Goal: Contribute content: Add original content to the website for others to see

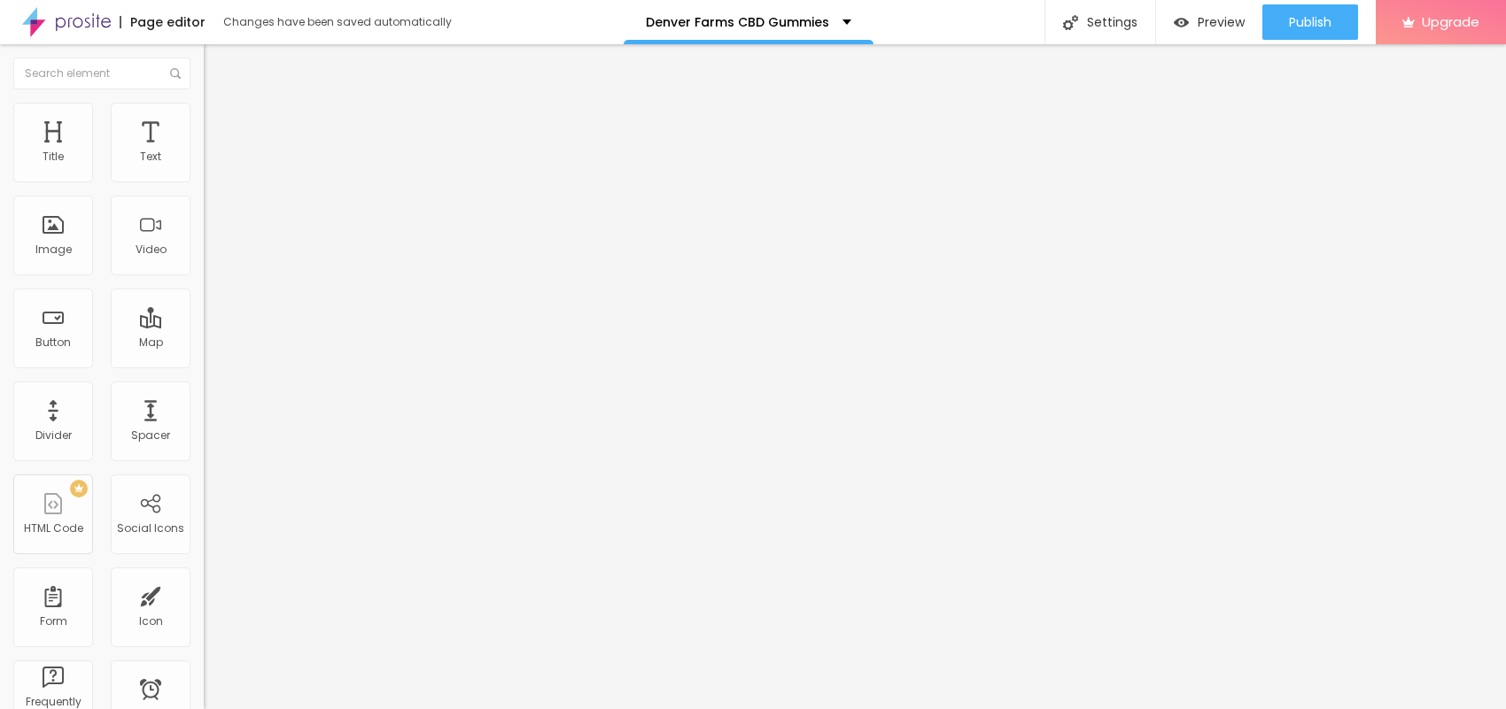
click at [204, 152] on span "Add image" at bounding box center [240, 144] width 73 height 15
click at [204, 179] on input "text" at bounding box center [310, 170] width 213 height 18
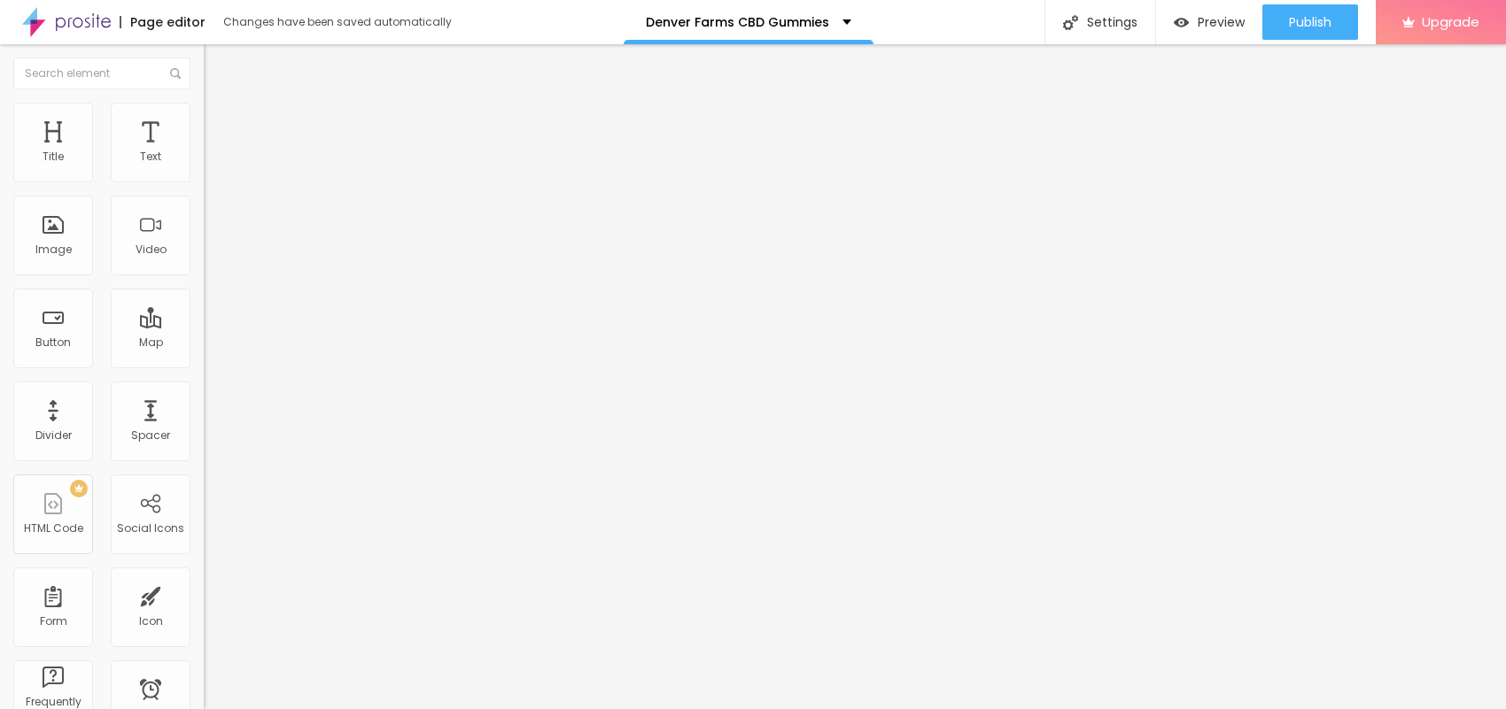
paste input "Denver Farms CBD Gummies"
type input "Denver Farms CBD Gummies"
click at [204, 113] on li "Style" at bounding box center [306, 112] width 204 height 18
type input "95"
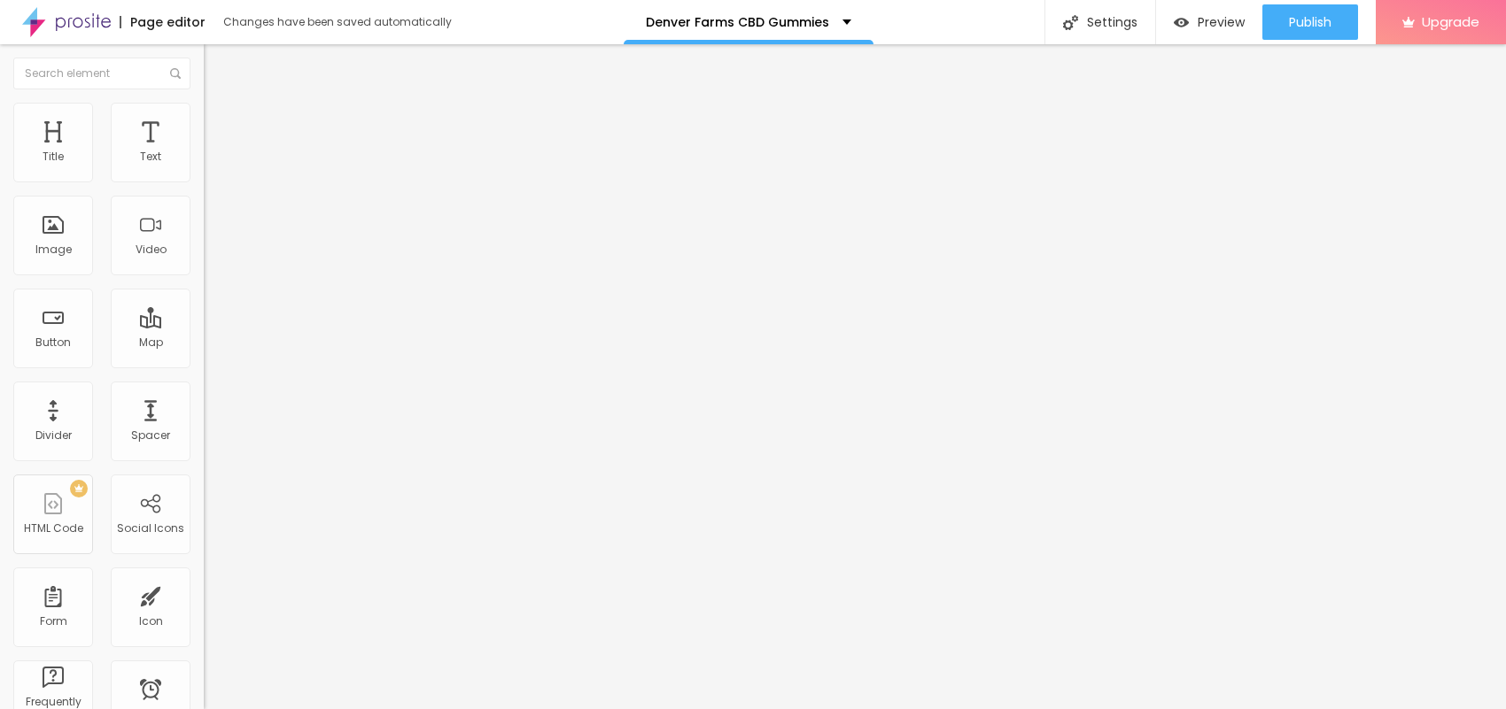
type input "90"
type input "85"
type input "80"
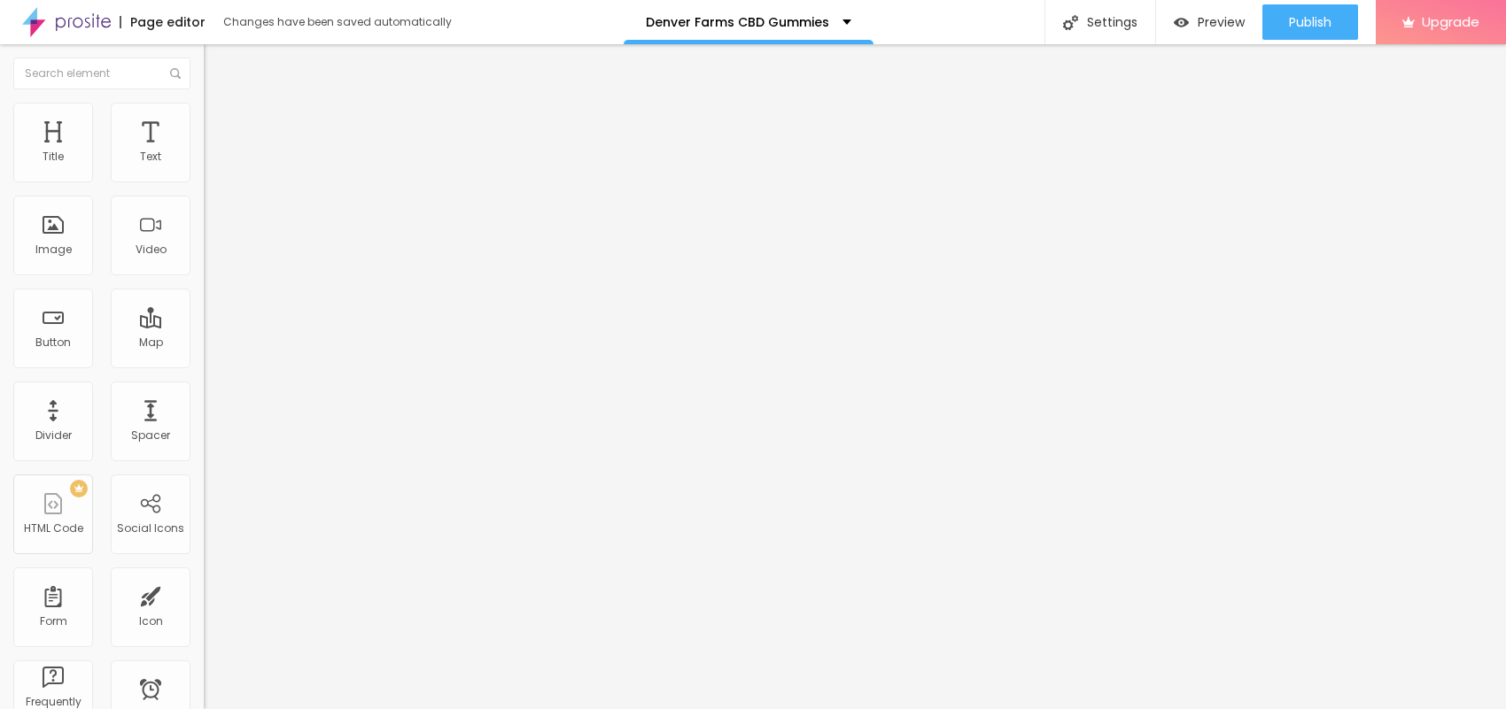
type input "80"
type input "75"
type input "70"
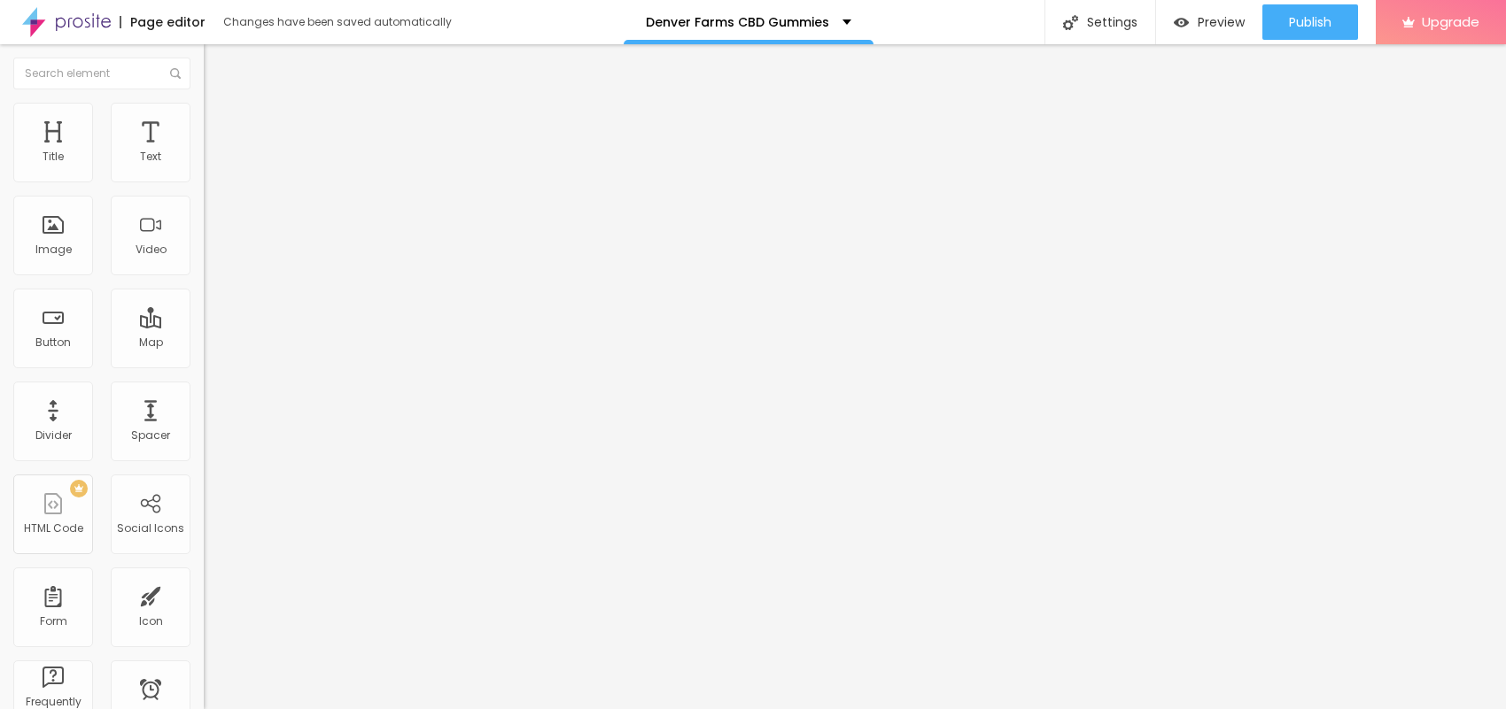
type input "65"
type input "60"
type input "55"
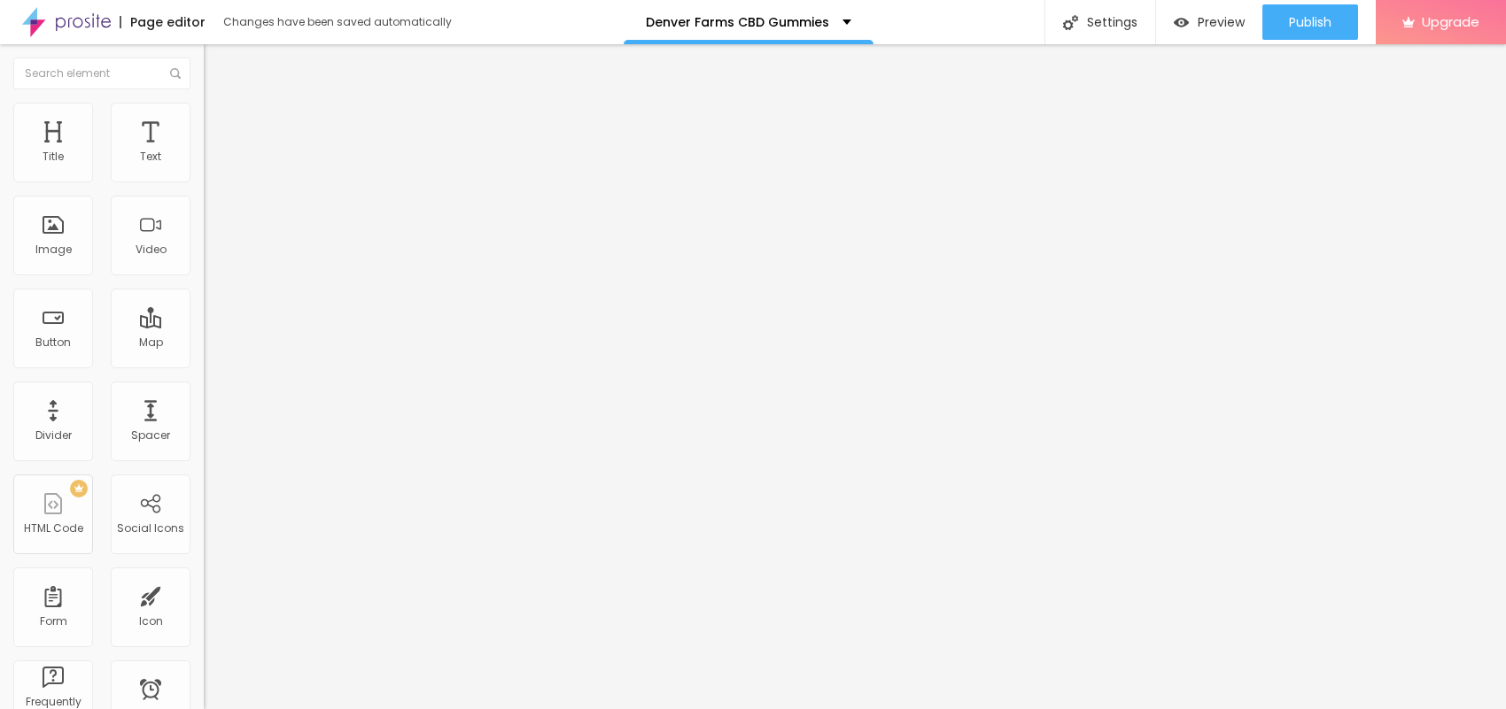
type input "55"
type input "50"
drag, startPoint x: 187, startPoint y: 191, endPoint x: 89, endPoint y: 189, distance: 97.5
type input "50"
click at [204, 182] on input "range" at bounding box center [261, 174] width 114 height 14
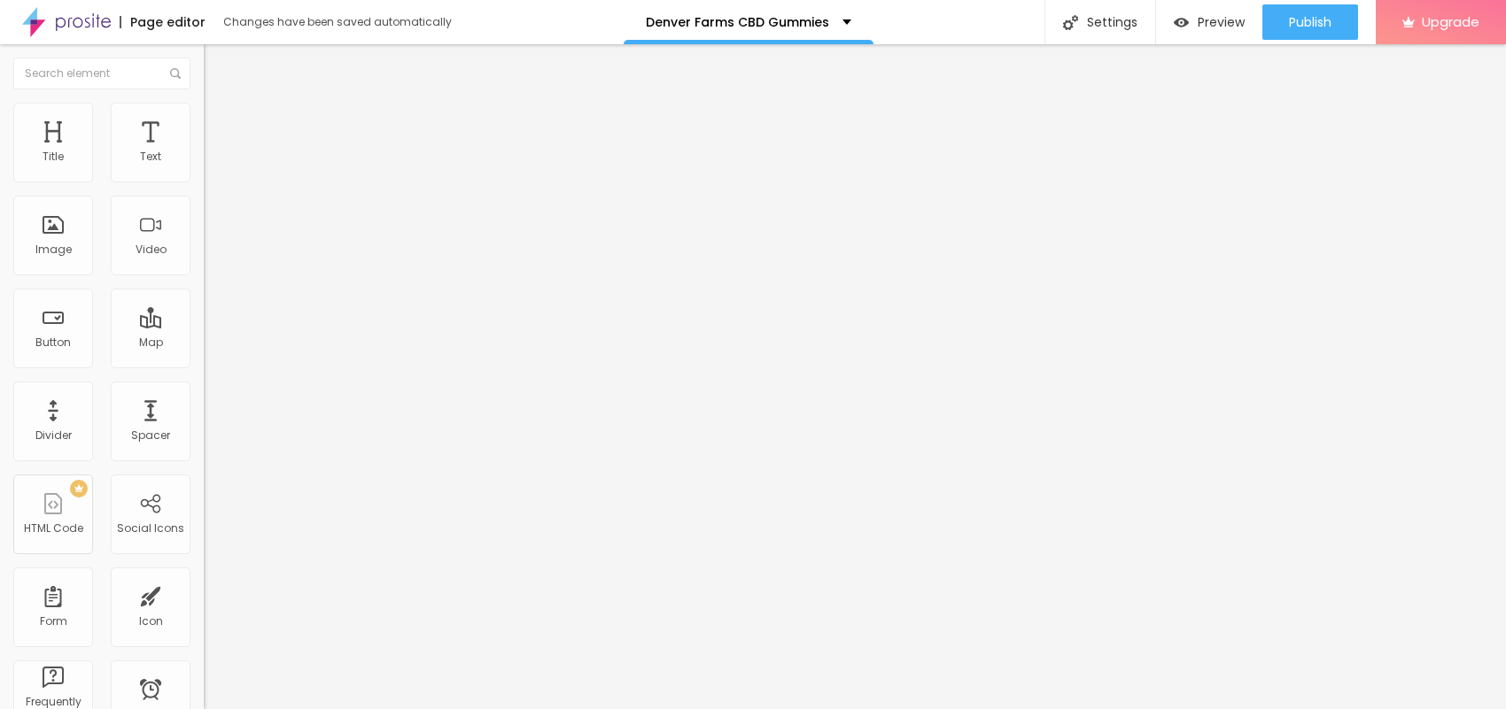
click at [220, 105] on span "Content" at bounding box center [241, 96] width 43 height 15
drag, startPoint x: 68, startPoint y: 474, endPoint x: 0, endPoint y: 470, distance: 68.3
click at [204, 405] on div "Change image Image description (Alt) Denver Farms CBD Gummies Align Aspect Rati…" at bounding box center [306, 271] width 204 height 267
paste input "top10cbdstore.com/Order-FarmsCBDGummies"
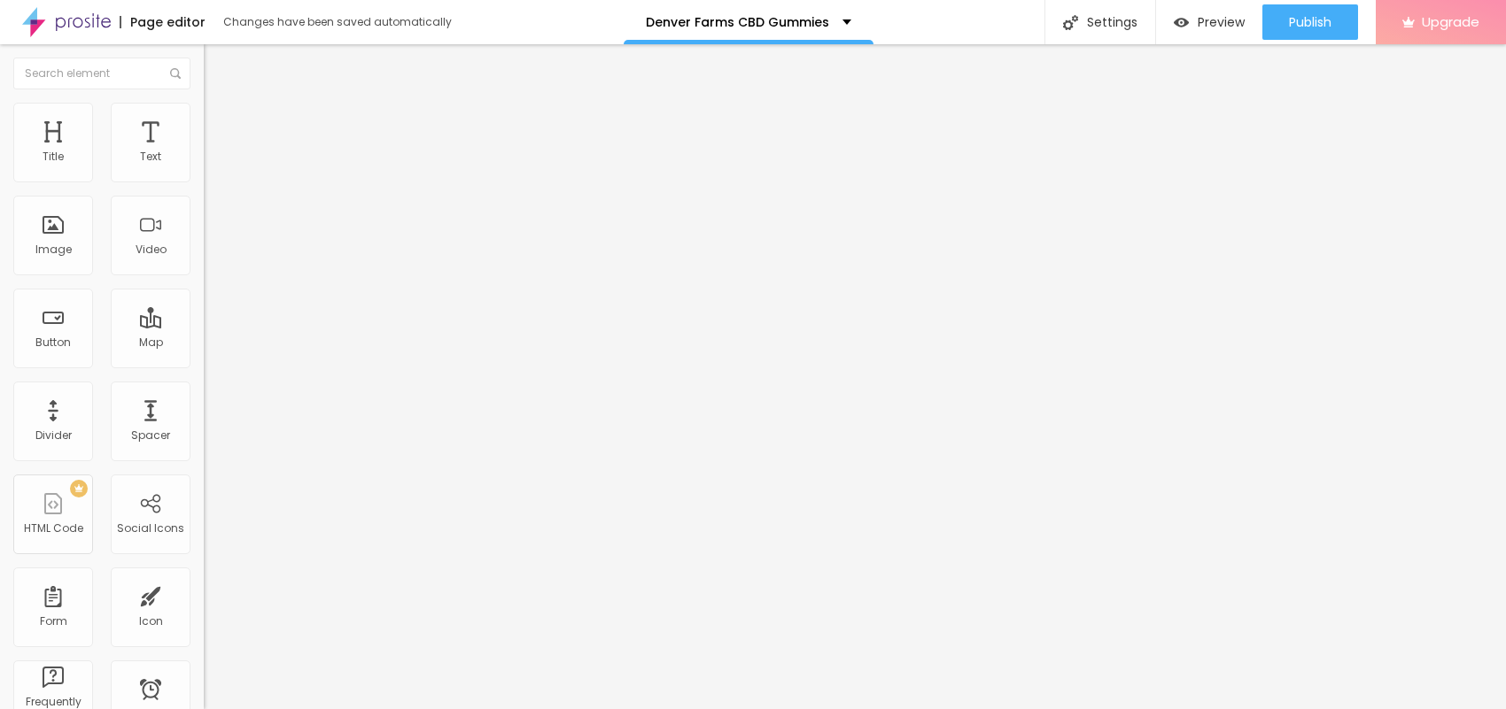
type input "https://top10cbdstore.com/Order-FarmsCBDGummies"
click at [204, 56] on button "Edit Title" at bounding box center [306, 64] width 204 height 41
click at [204, 81] on button "Edit Title" at bounding box center [306, 64] width 204 height 41
click at [204, 74] on button "Edit Title" at bounding box center [306, 64] width 204 height 41
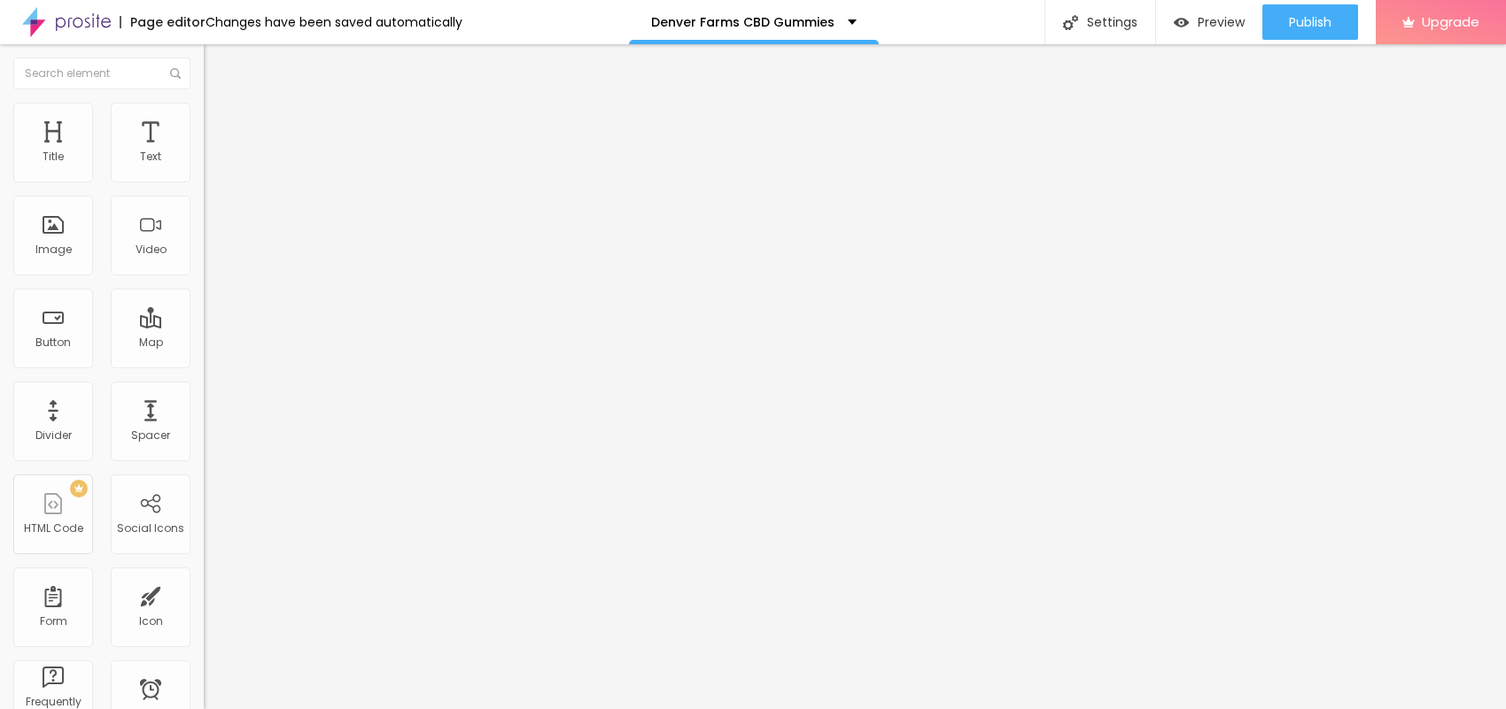
click at [204, 262] on button "button" at bounding box center [216, 253] width 25 height 19
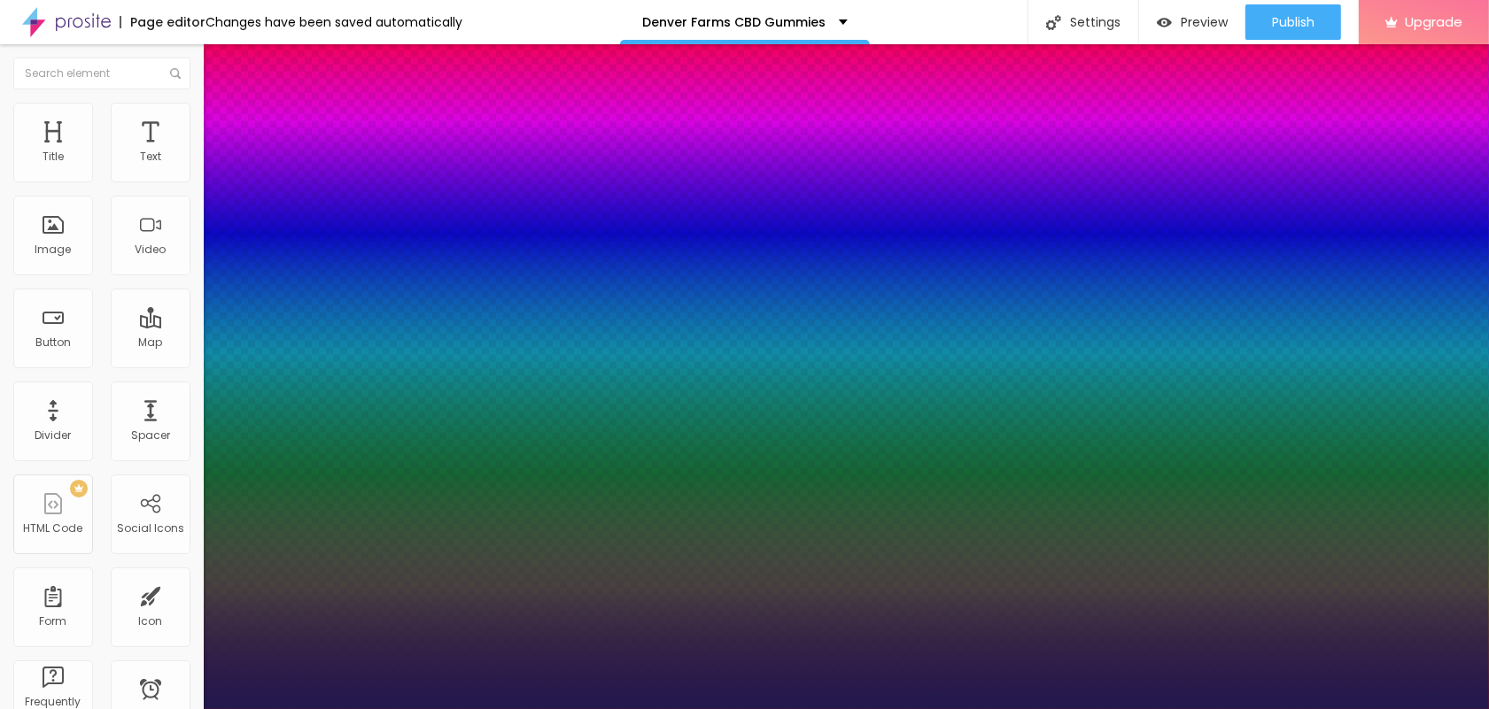
type input "1"
type input "29"
type input "1"
type input "28"
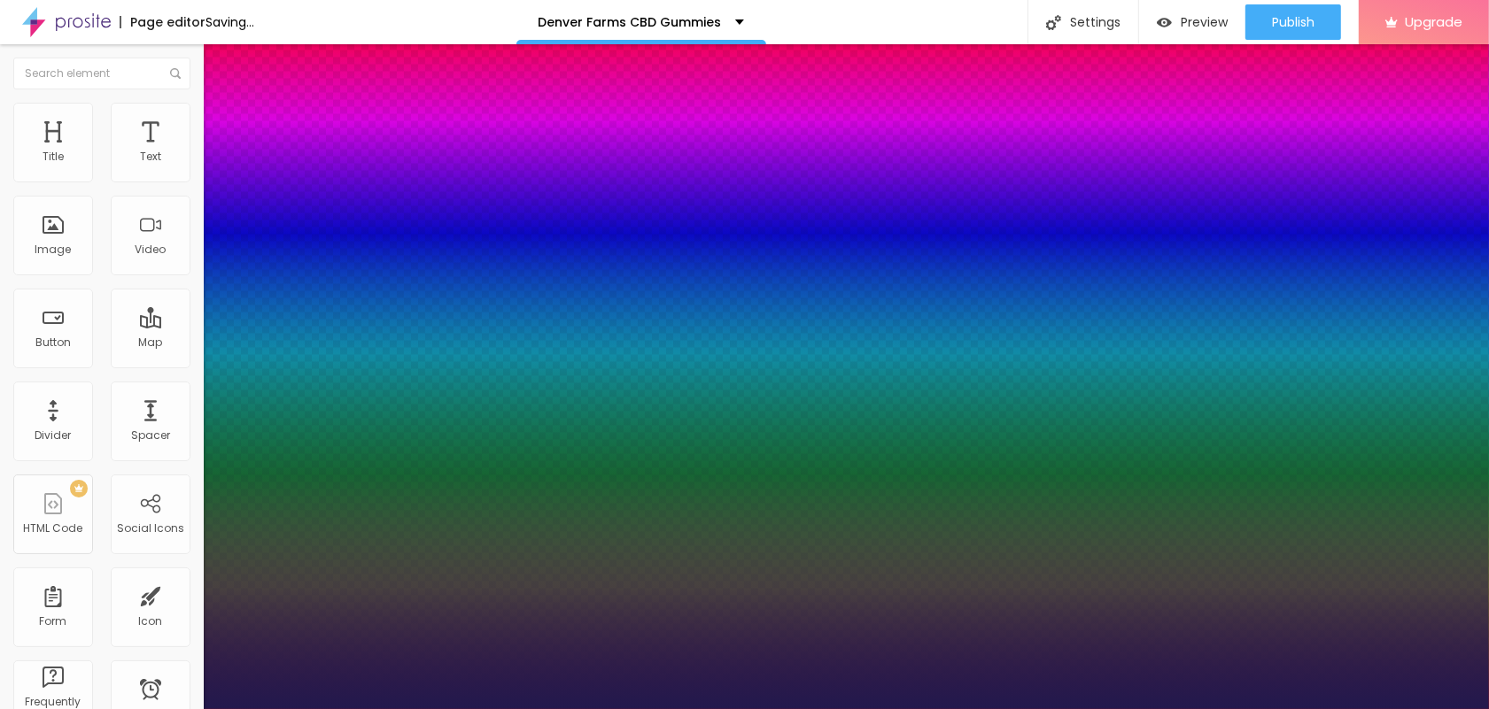
type input "28"
type input "1"
type input "27"
type input "1"
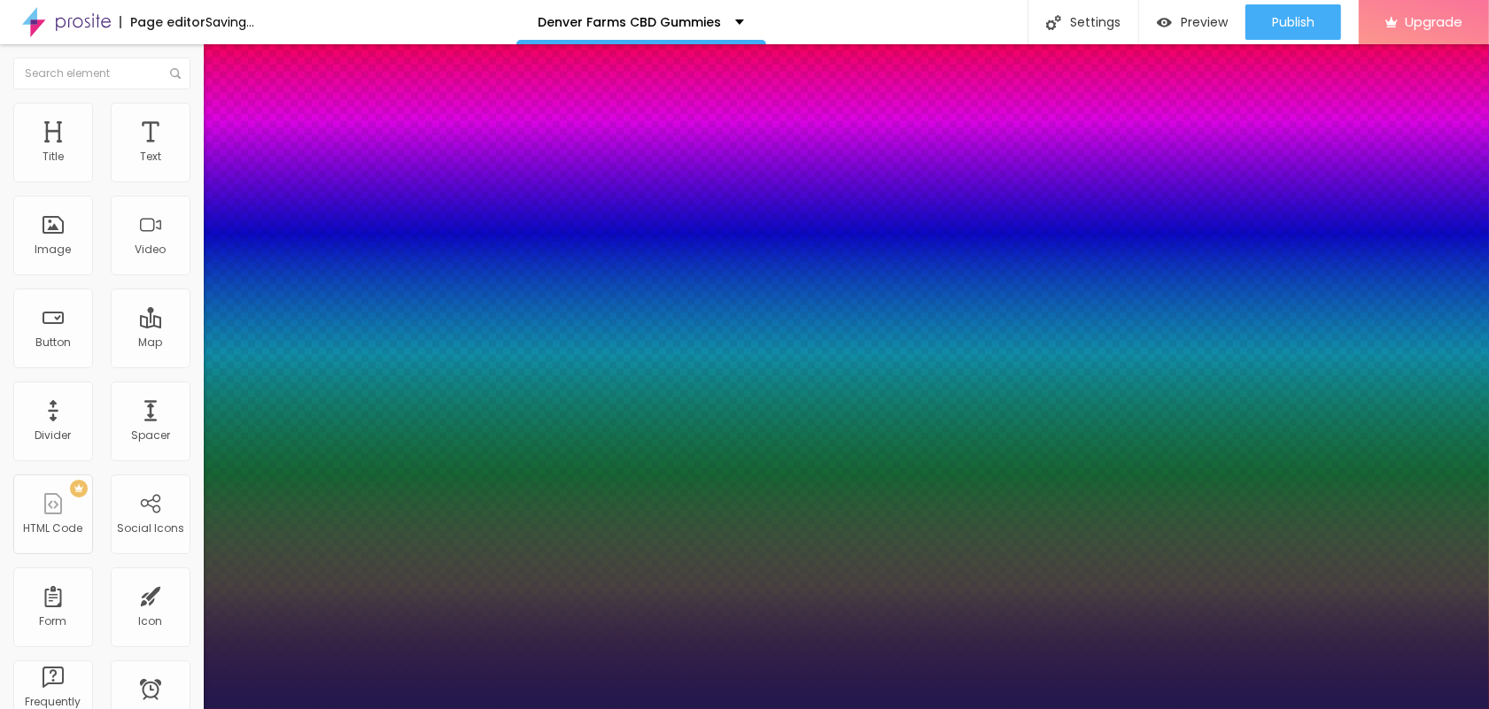
type input "26"
type input "1"
type input "25"
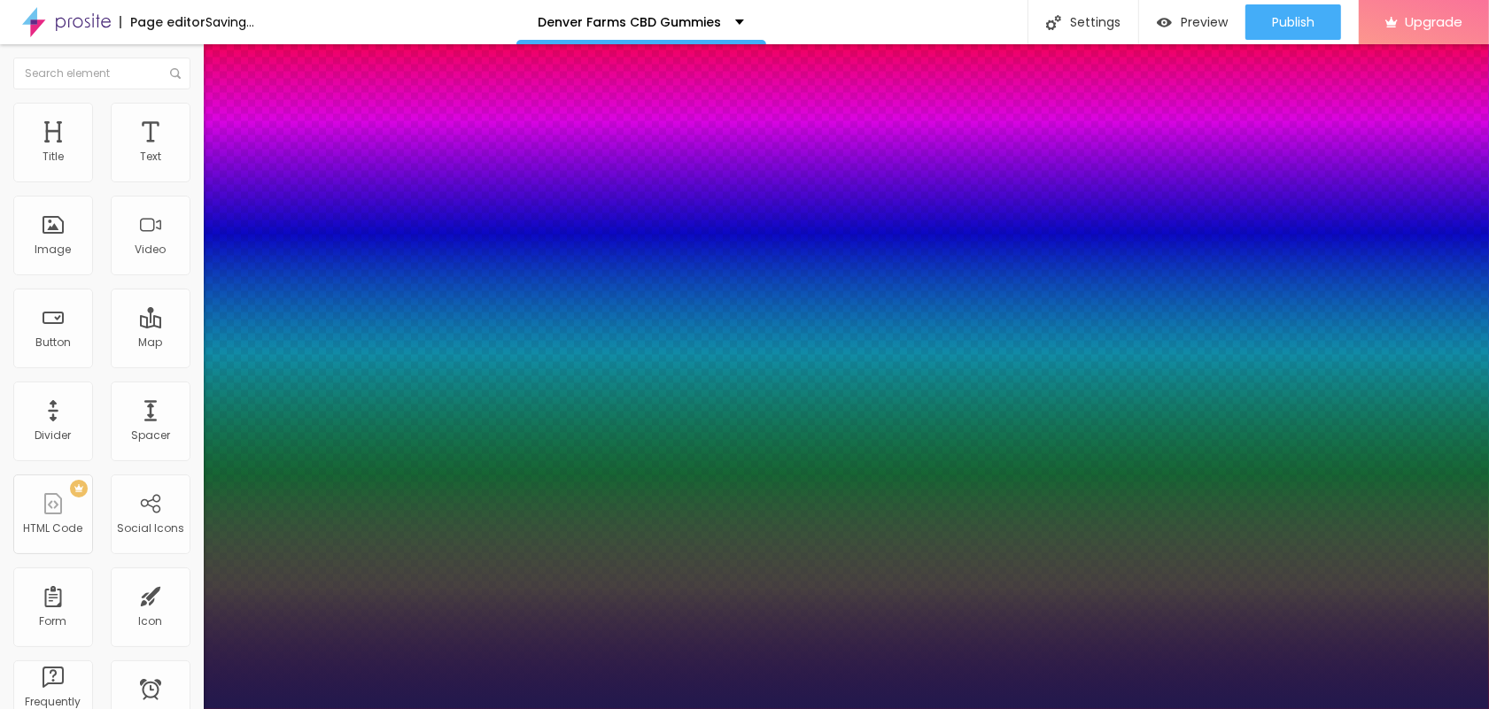
type input "1"
drag, startPoint x: 237, startPoint y: 494, endPoint x: 253, endPoint y: 492, distance: 16.2
type input "25"
click at [701, 709] on div at bounding box center [744, 709] width 1489 height 0
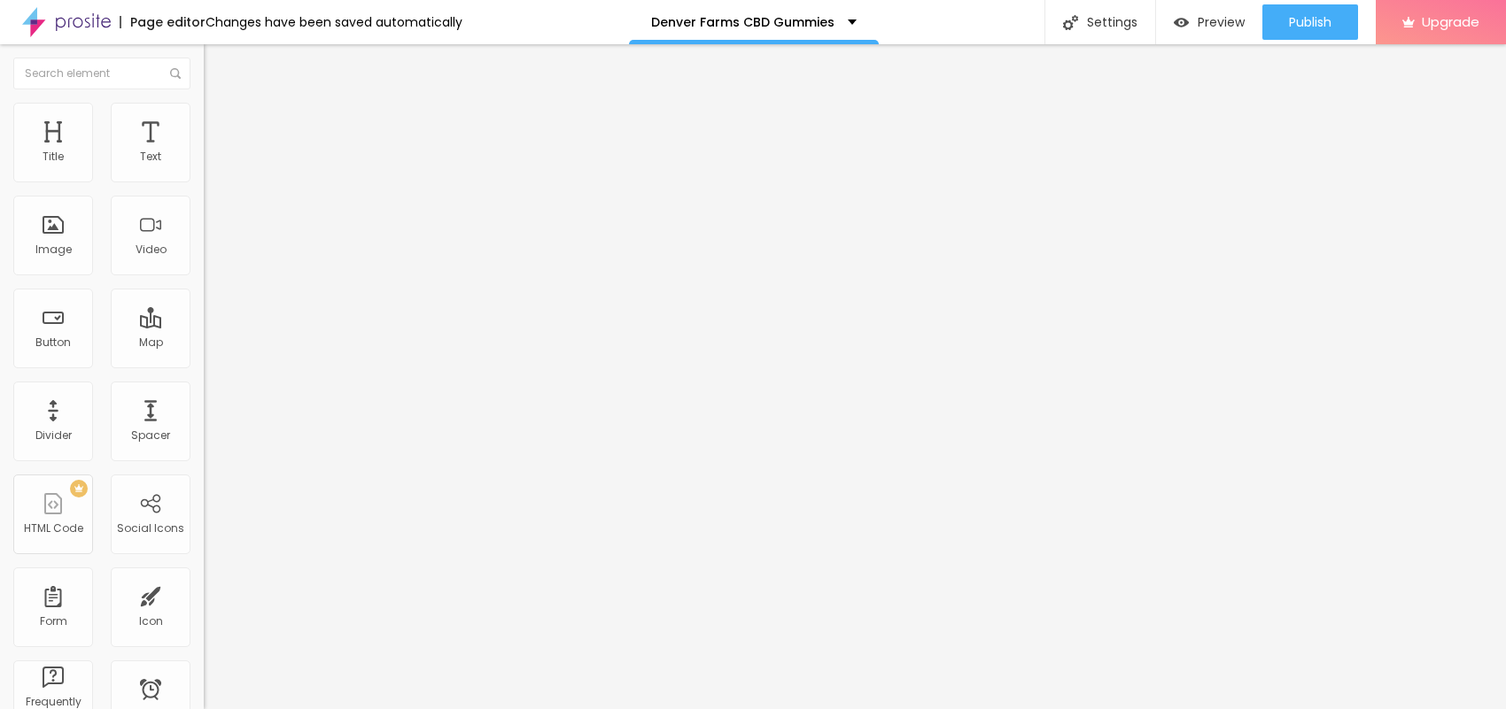
click at [204, 170] on button "button" at bounding box center [216, 160] width 25 height 19
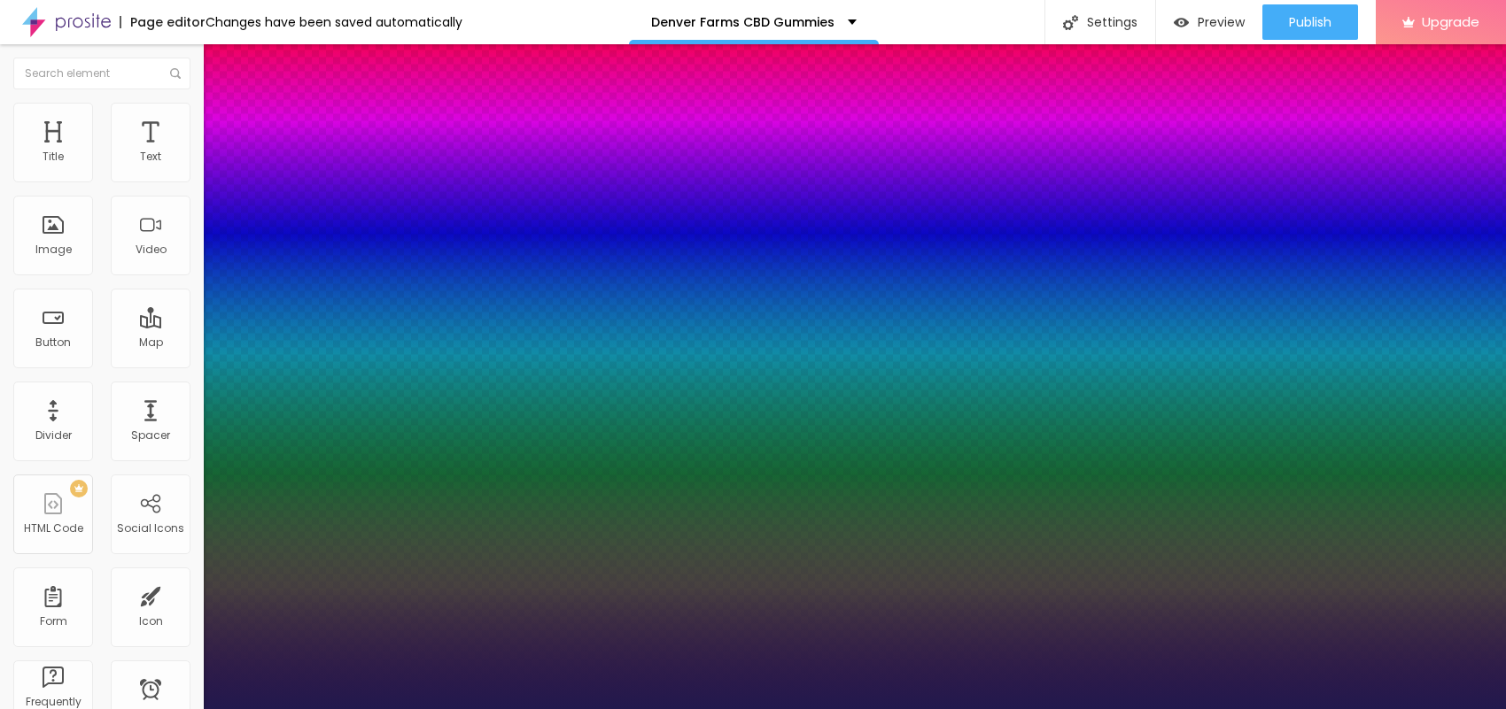
type input "16"
type input "1"
type input "18"
type input "1"
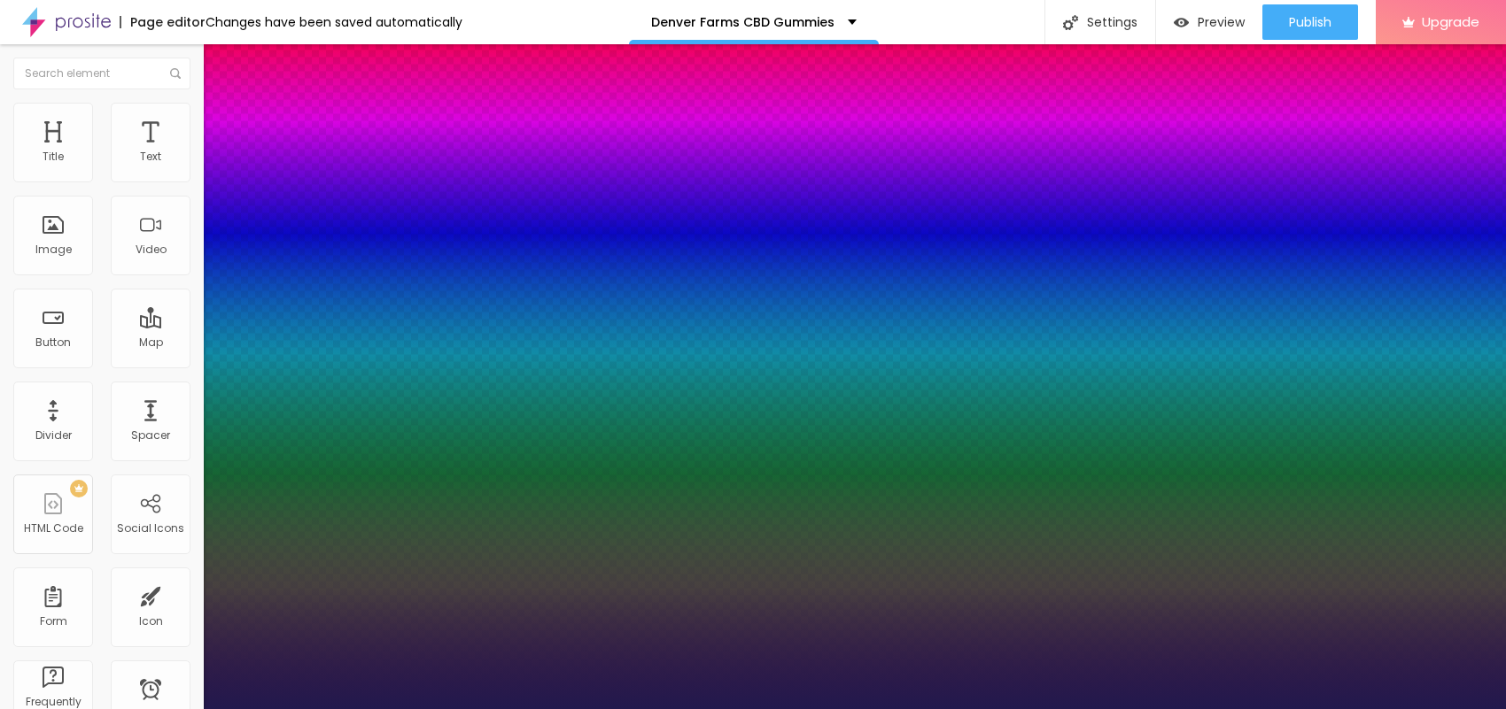
type input "20"
type input "1"
drag, startPoint x: 235, startPoint y: 298, endPoint x: 246, endPoint y: 298, distance: 11.5
type input "20"
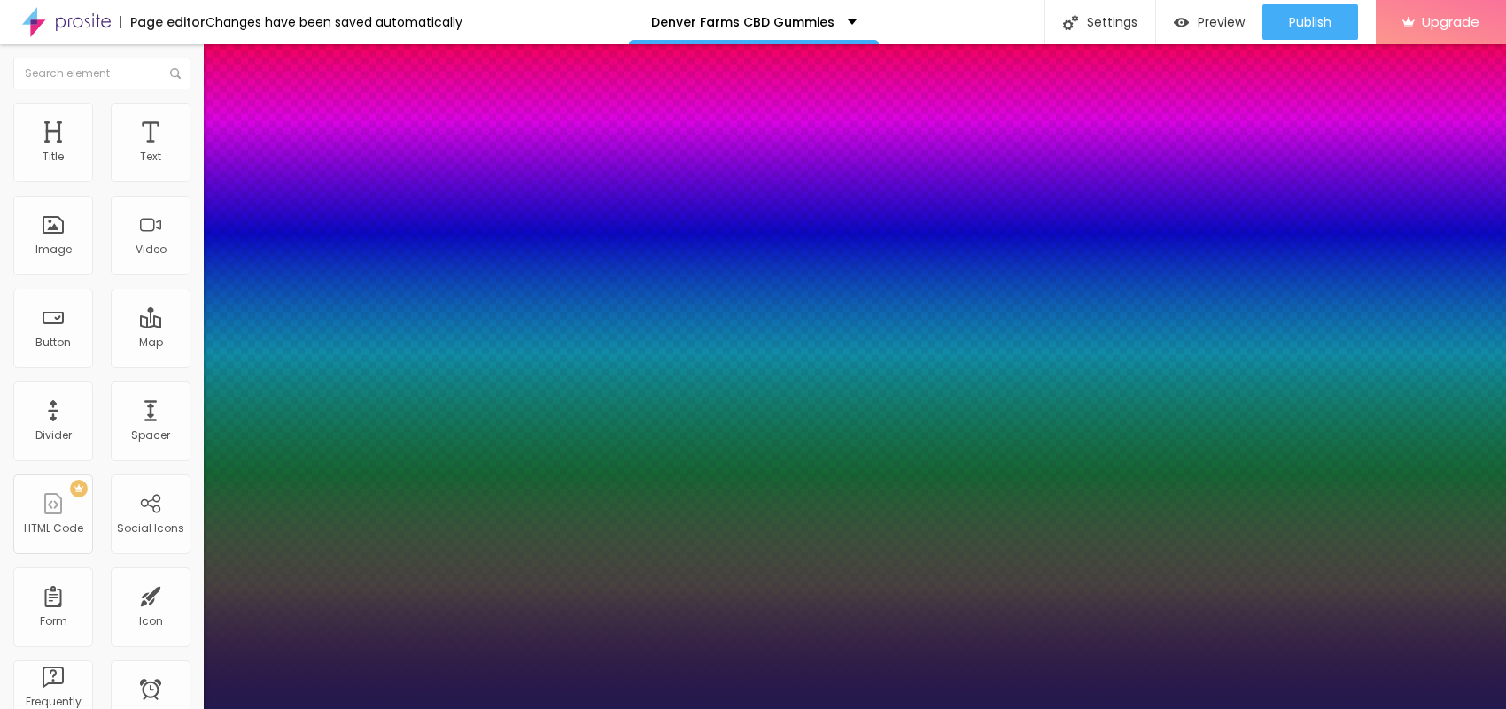
click at [688, 709] on div at bounding box center [753, 709] width 1506 height 0
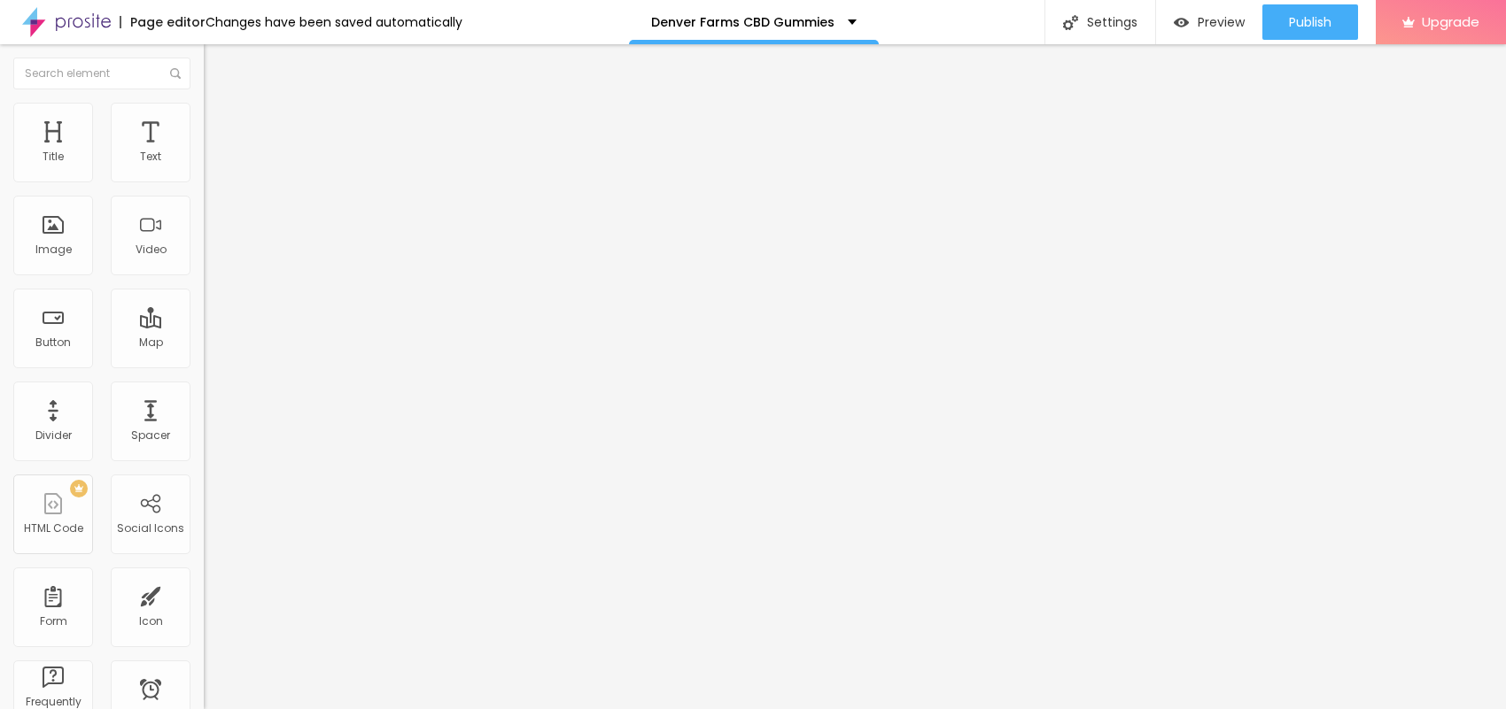
click at [217, 68] on img "button" at bounding box center [224, 65] width 14 height 14
drag, startPoint x: 96, startPoint y: 205, endPoint x: 0, endPoint y: 201, distance: 95.7
click at [204, 200] on div "Text Click me Align Size Default Small Default Big Link URL https:// Open in ne…" at bounding box center [306, 267] width 204 height 258
paste input "😍👇SHOP NOW😍👇"
type input "😍👇SHOP NOW😍👇"
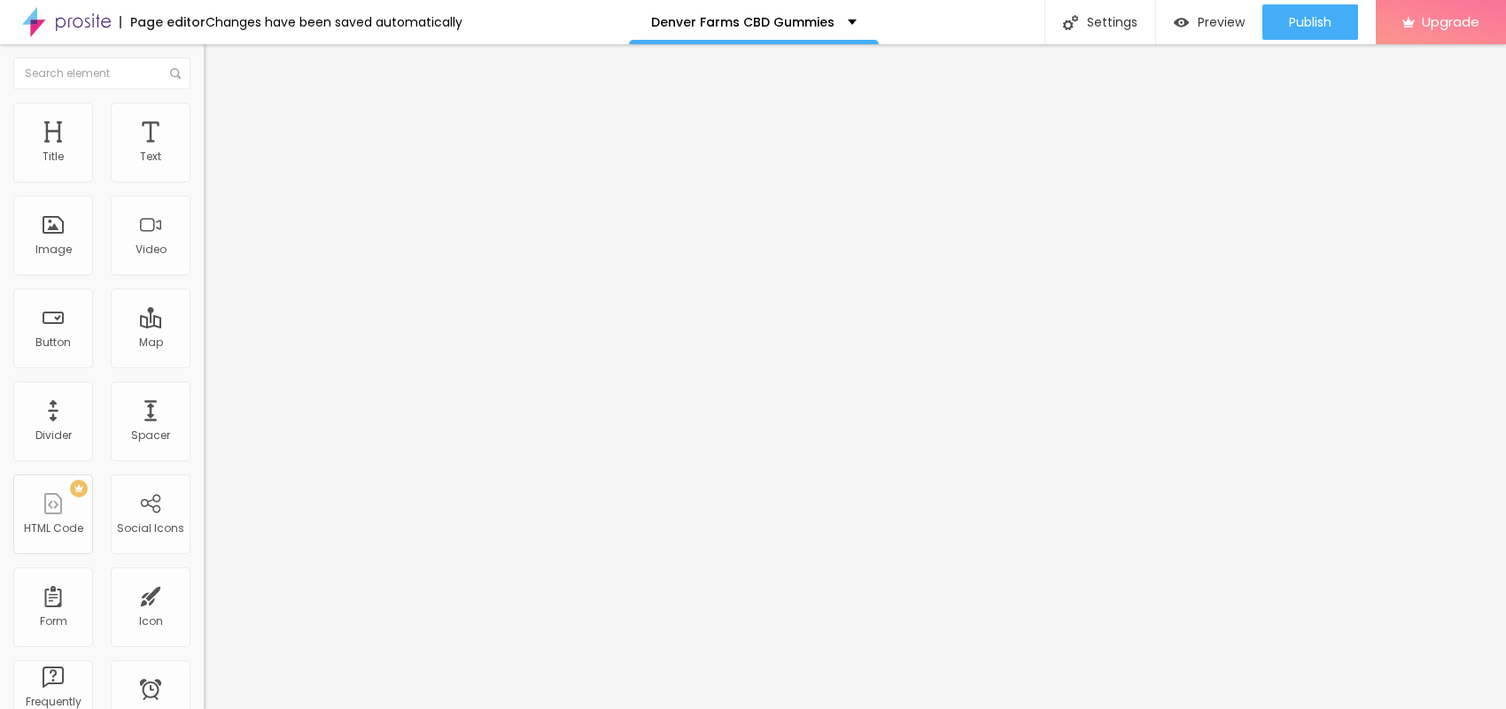
drag, startPoint x: 99, startPoint y: 355, endPoint x: 0, endPoint y: 391, distance: 105.6
click at [204, 391] on div "Text 😍👇SHOP NOW😍👇 Align Size Default Small Default Big Link URL https:// Open i…" at bounding box center [306, 267] width 204 height 258
paste input "https://top10cbdstore.com/Order-FarmsCBDGummies"
type input "https://top10cbdstore.com/Order-FarmsCBDGummies"
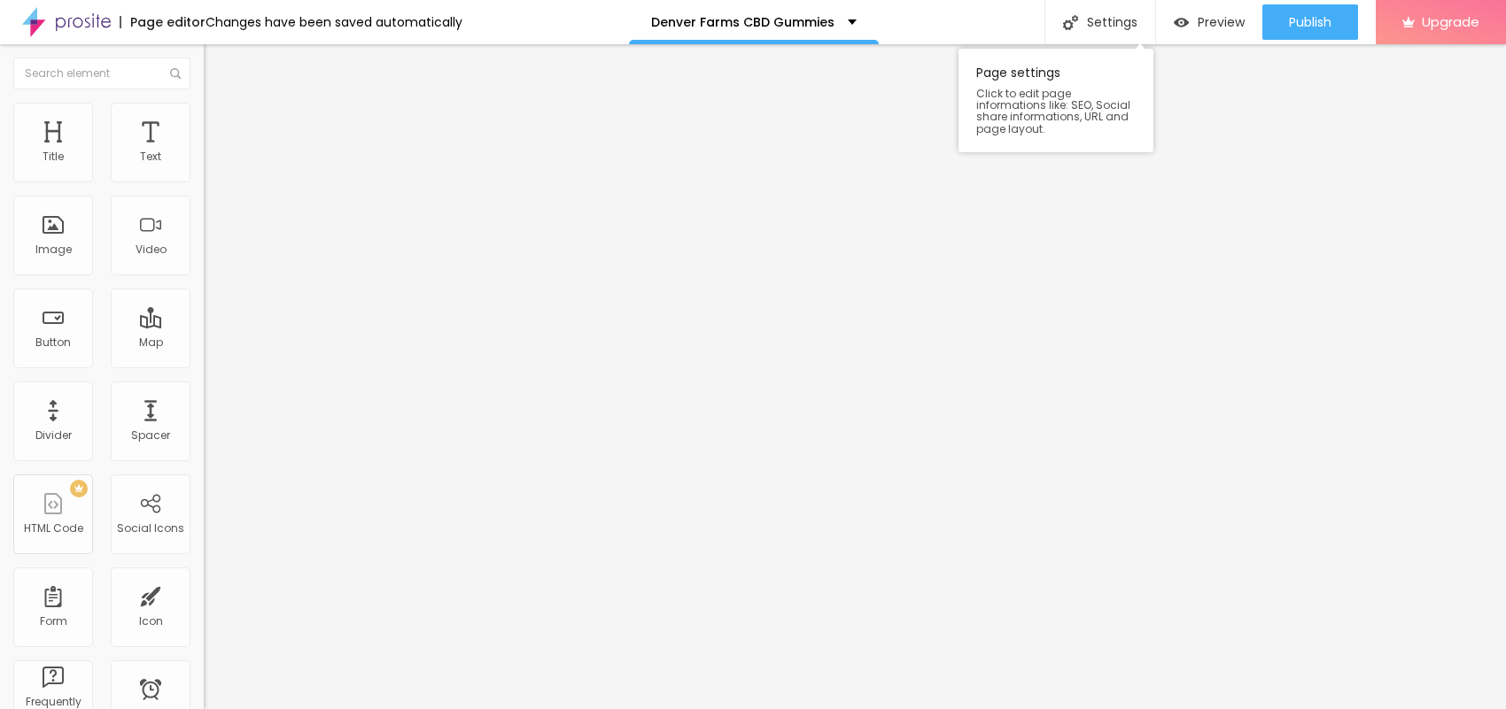
scroll to position [0, 0]
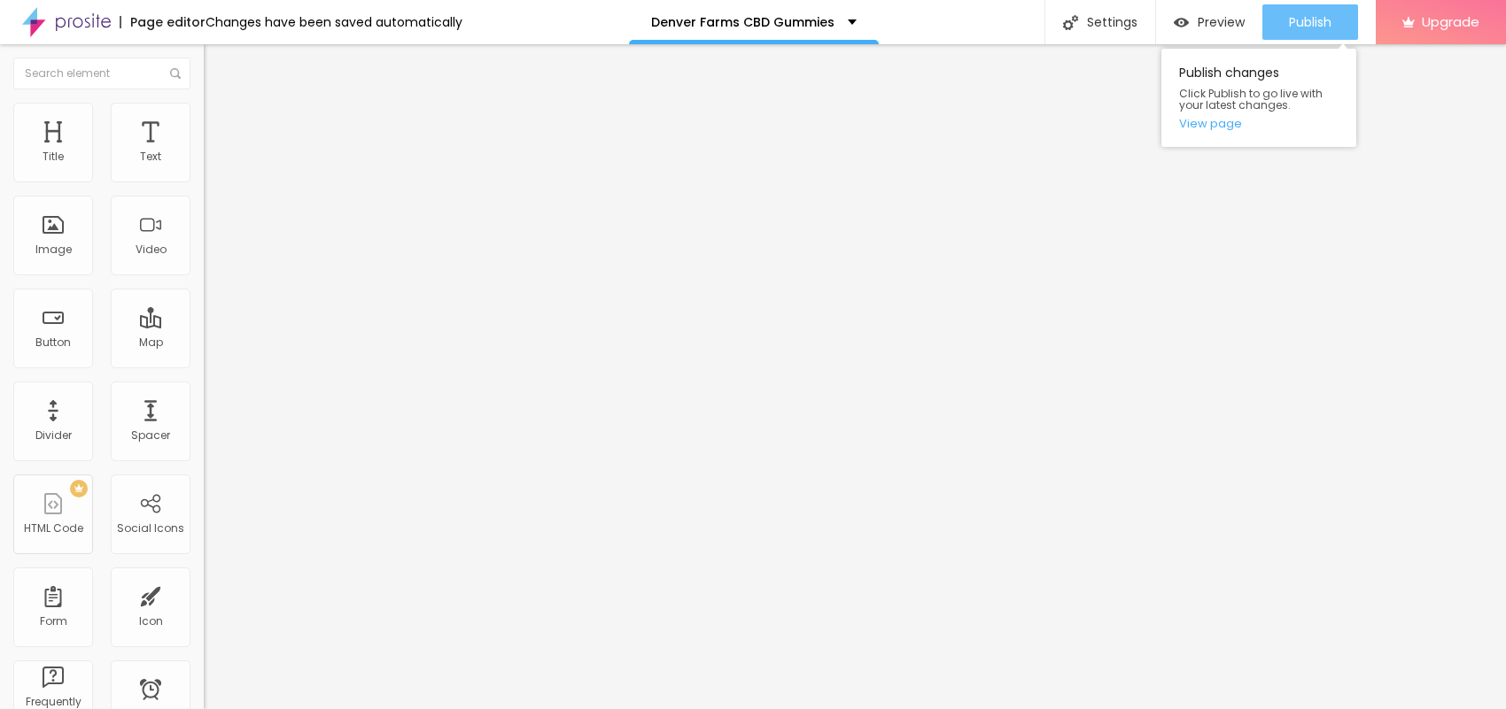
click at [1312, 28] on span "Publish" at bounding box center [1310, 22] width 43 height 14
click at [1197, 129] on link "View page" at bounding box center [1258, 124] width 159 height 12
